Goal: Check status: Check status

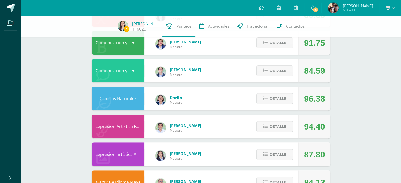
scroll to position [249, 0]
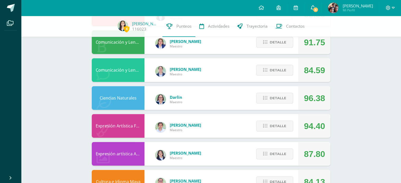
click at [319, 11] on span "4" at bounding box center [316, 10] width 6 height 6
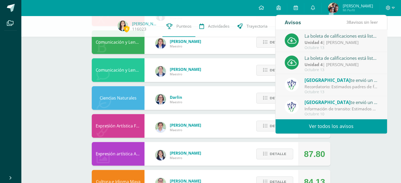
click at [315, 60] on div "La boleta de calificaciones está lista par descargarse" at bounding box center [341, 58] width 73 height 7
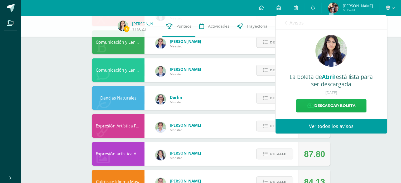
click at [314, 104] on icon at bounding box center [310, 106] width 7 height 6
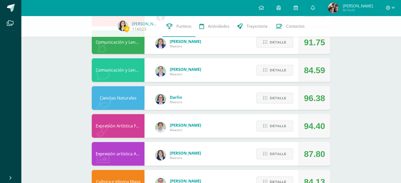
click at [63, 57] on div "4 Belén Soria 116023 Punteos Actividades Trayectoria Contactos Pendiente Unidad…" at bounding box center [211, 13] width 380 height 493
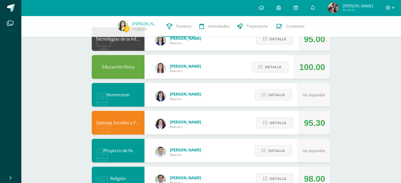
scroll to position [0, 0]
